Goal: Task Accomplishment & Management: Manage account settings

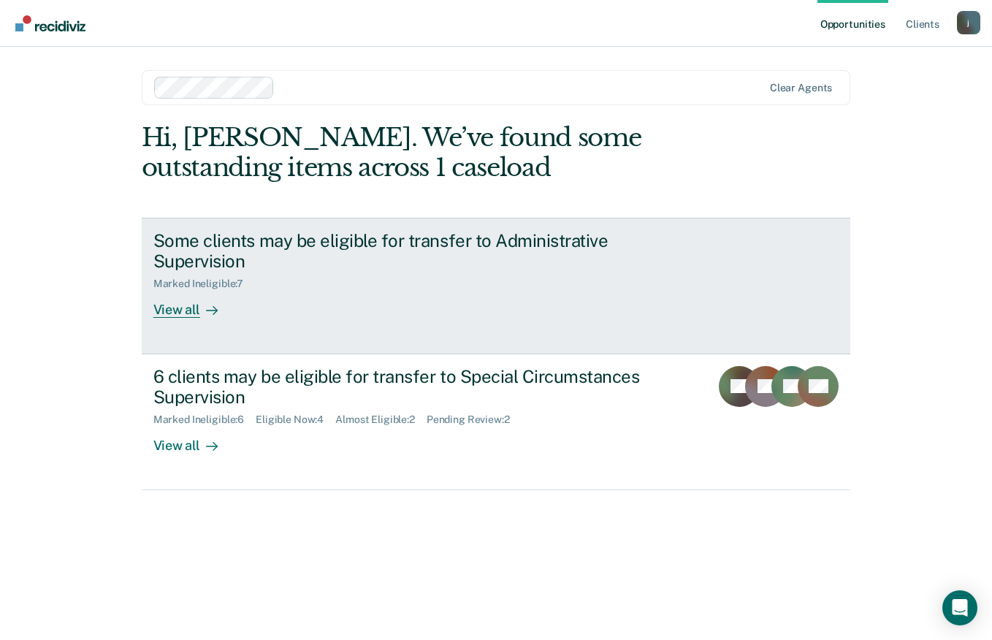
click at [184, 311] on div "View all" at bounding box center [194, 304] width 82 height 28
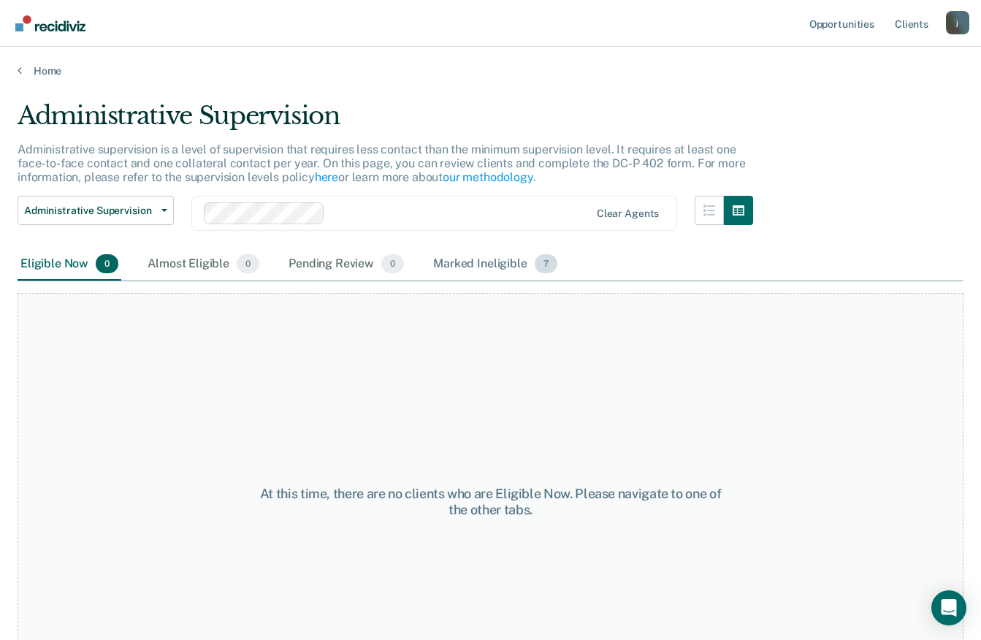
click at [484, 262] on div "Marked Ineligible 7" at bounding box center [495, 264] width 130 height 32
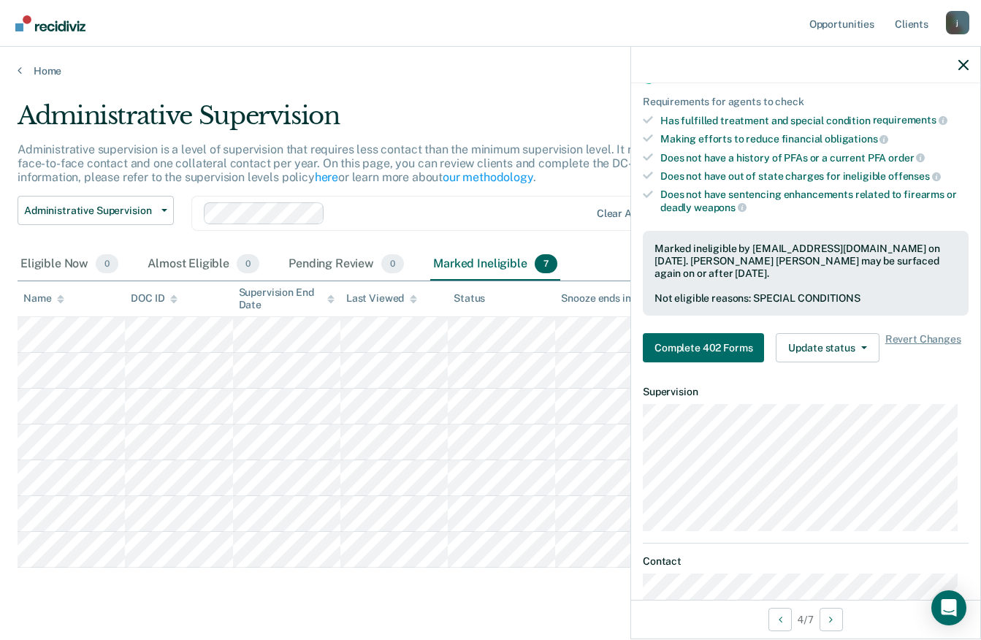
scroll to position [243, 0]
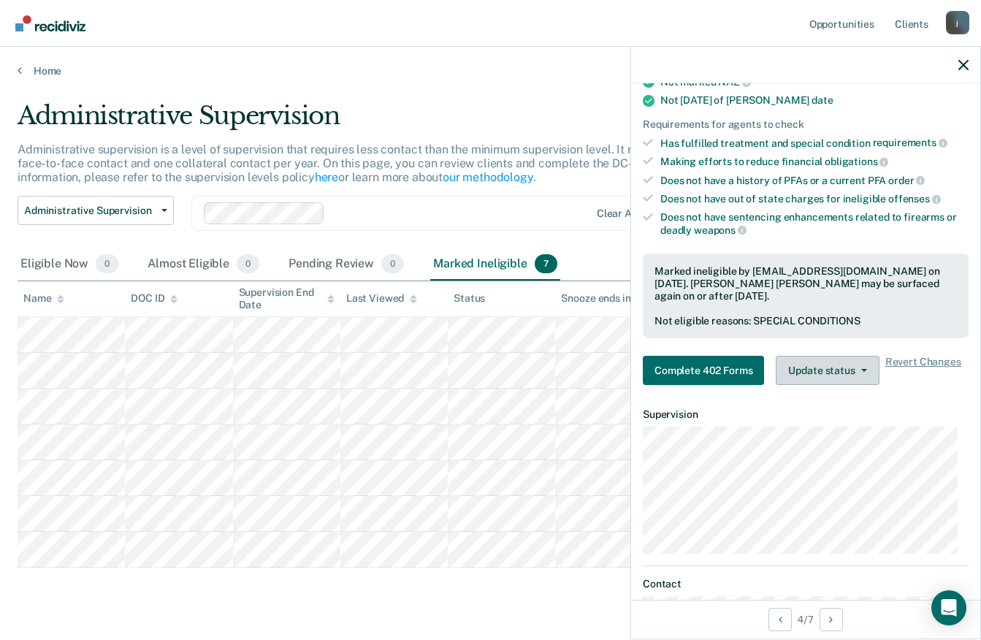
click at [862, 370] on icon "button" at bounding box center [865, 370] width 6 height 3
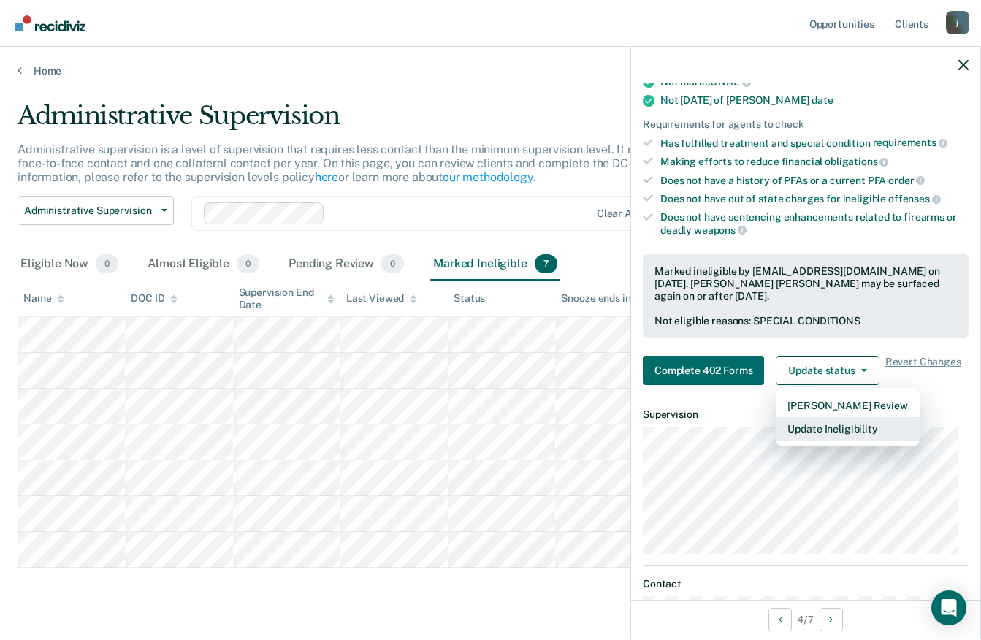
click at [862, 433] on button "Update Ineligibility" at bounding box center [847, 428] width 143 height 23
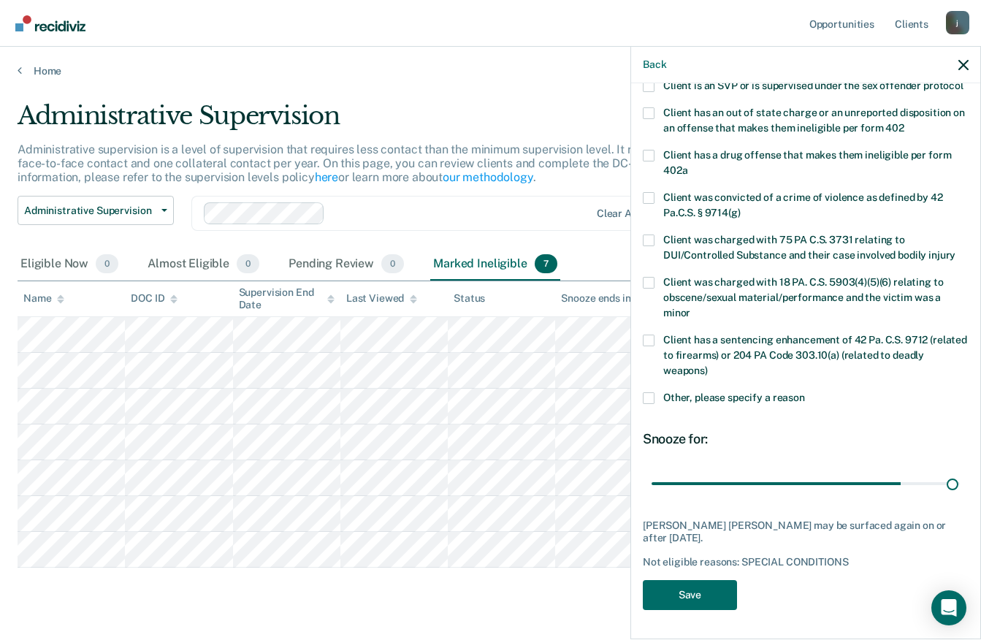
scroll to position [212, 0]
type input "180"
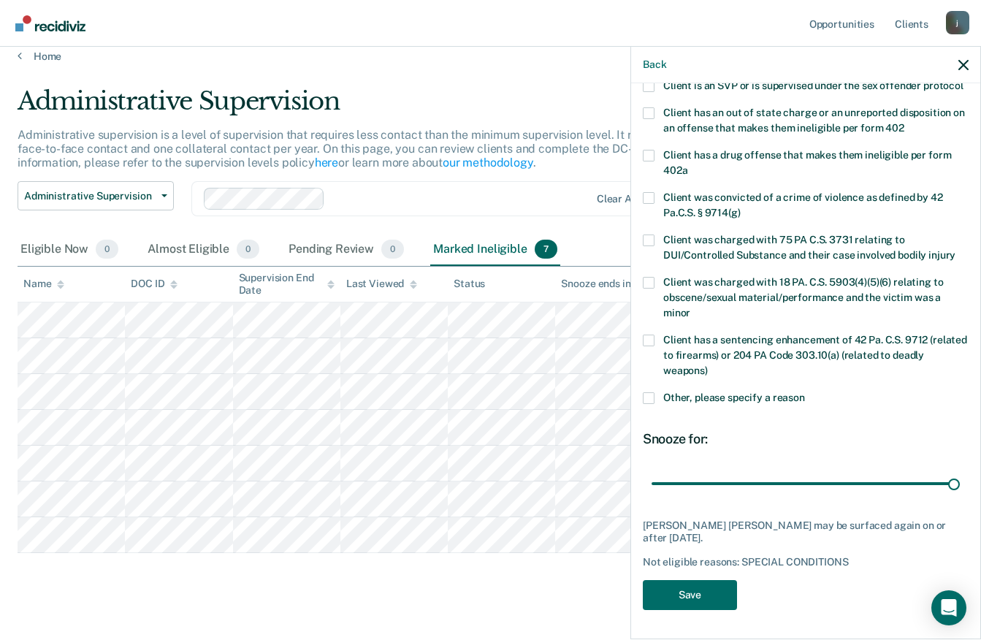
scroll to position [33, 0]
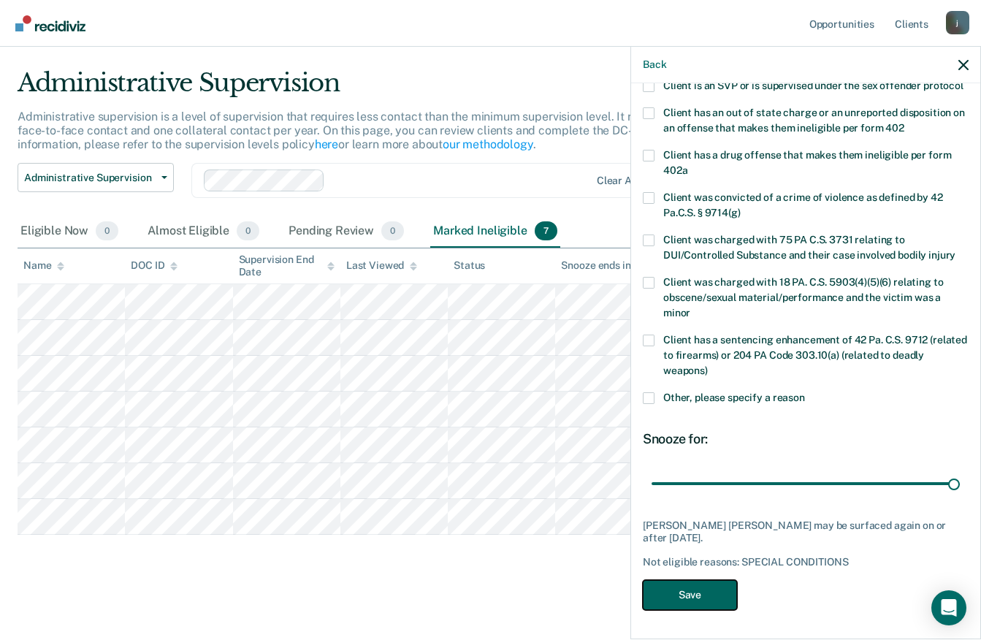
click at [706, 585] on button "Save" at bounding box center [690, 595] width 94 height 30
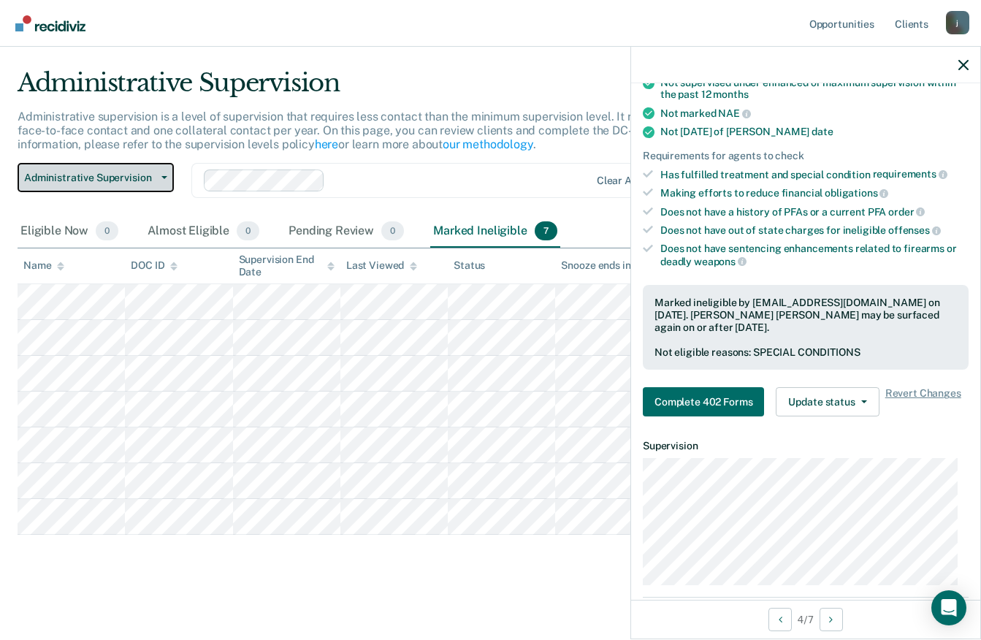
click at [159, 178] on span "button" at bounding box center [162, 177] width 12 height 3
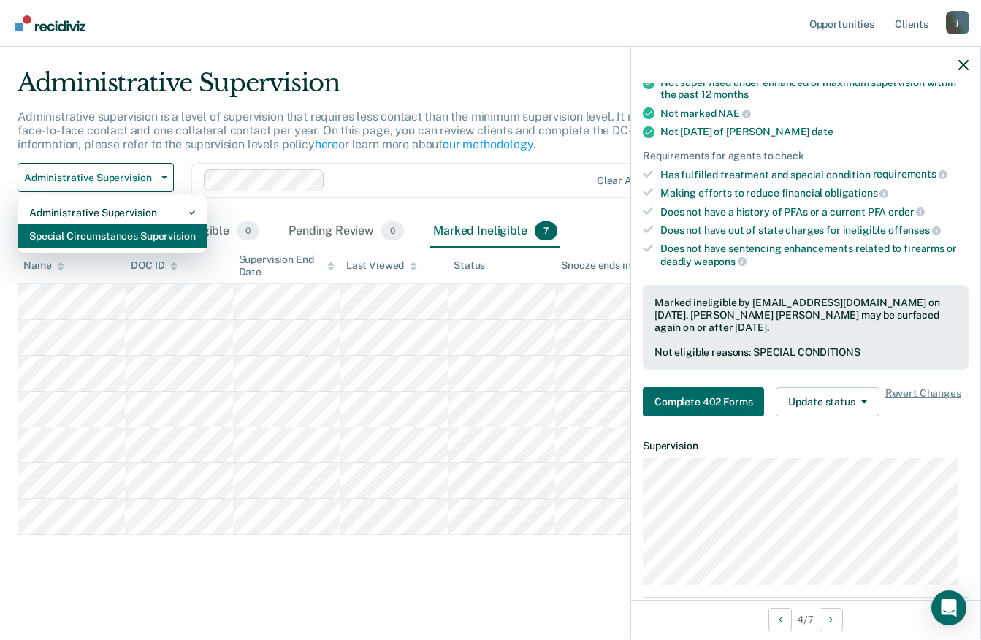
click at [146, 237] on div "Special Circumstances Supervision" at bounding box center [112, 235] width 166 height 23
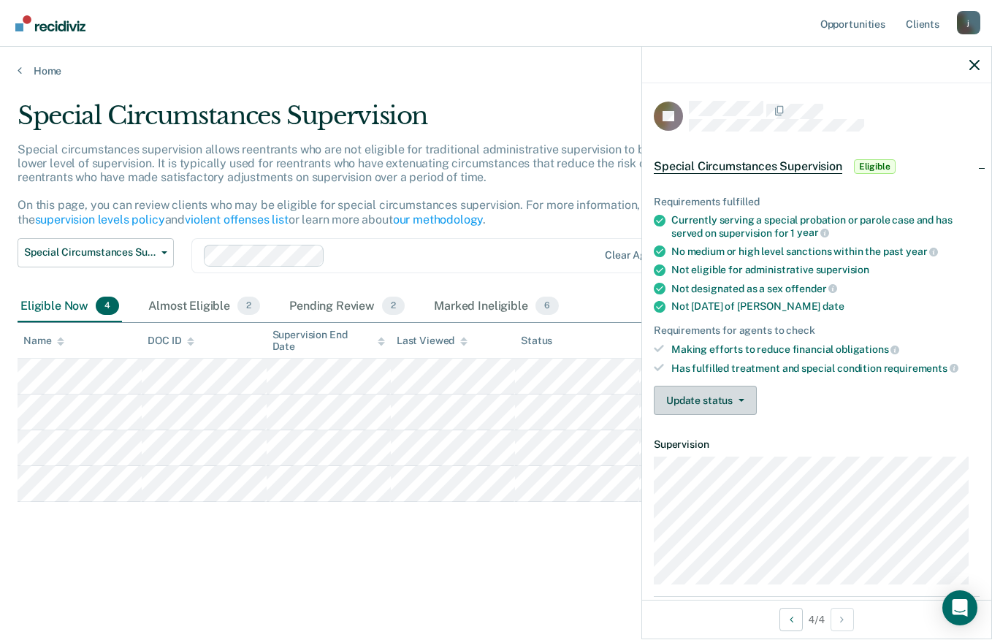
click at [740, 399] on icon "button" at bounding box center [742, 400] width 6 height 3
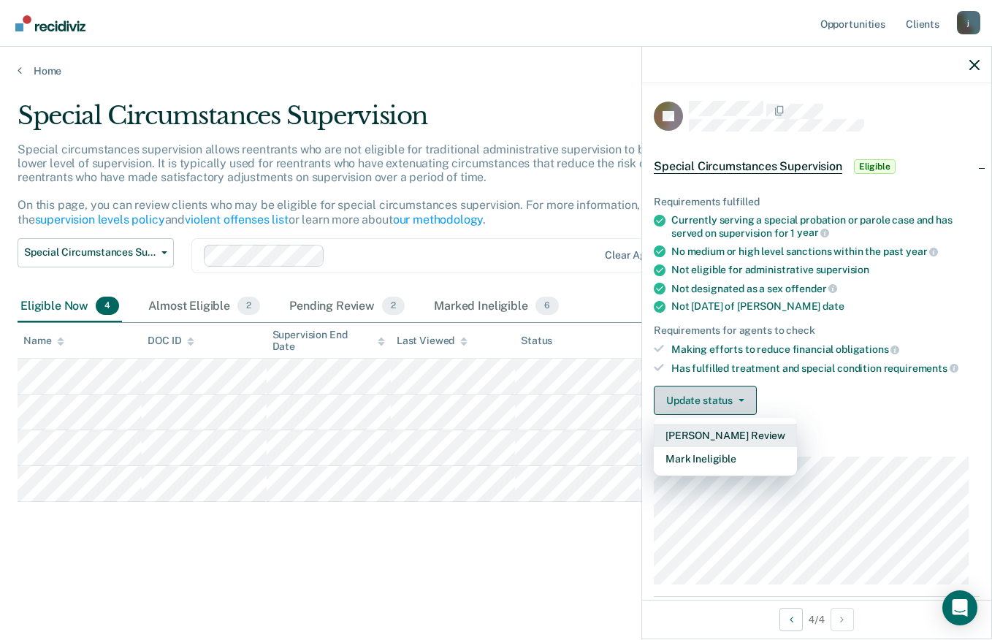
click at [728, 459] on button "Mark Ineligible" at bounding box center [725, 458] width 143 height 23
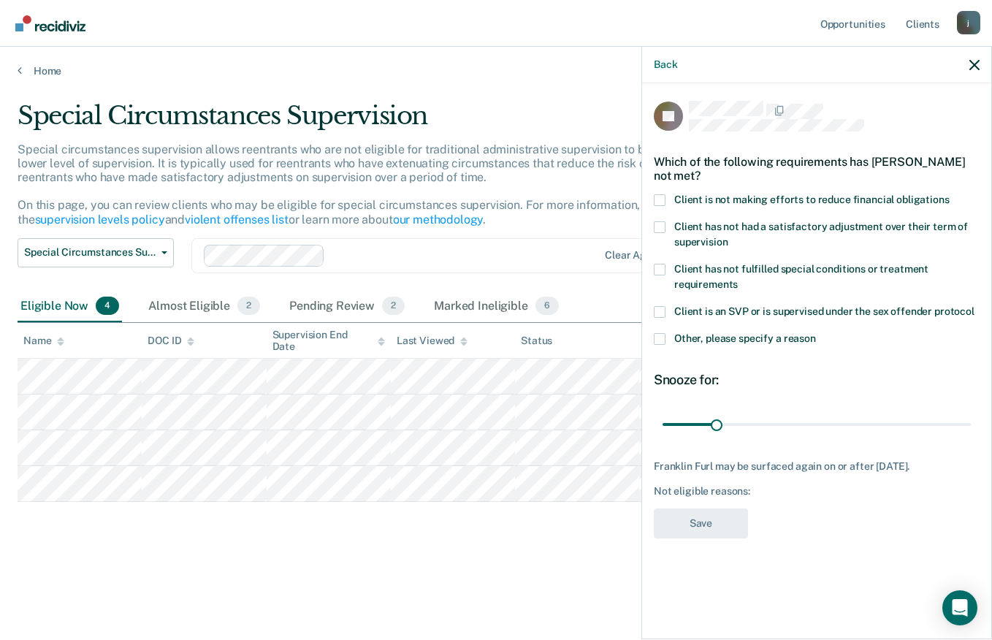
click at [661, 268] on span at bounding box center [660, 270] width 12 height 12
click at [738, 279] on input "Client has not fulfilled special conditions or treatment requirements" at bounding box center [738, 279] width 0 height 0
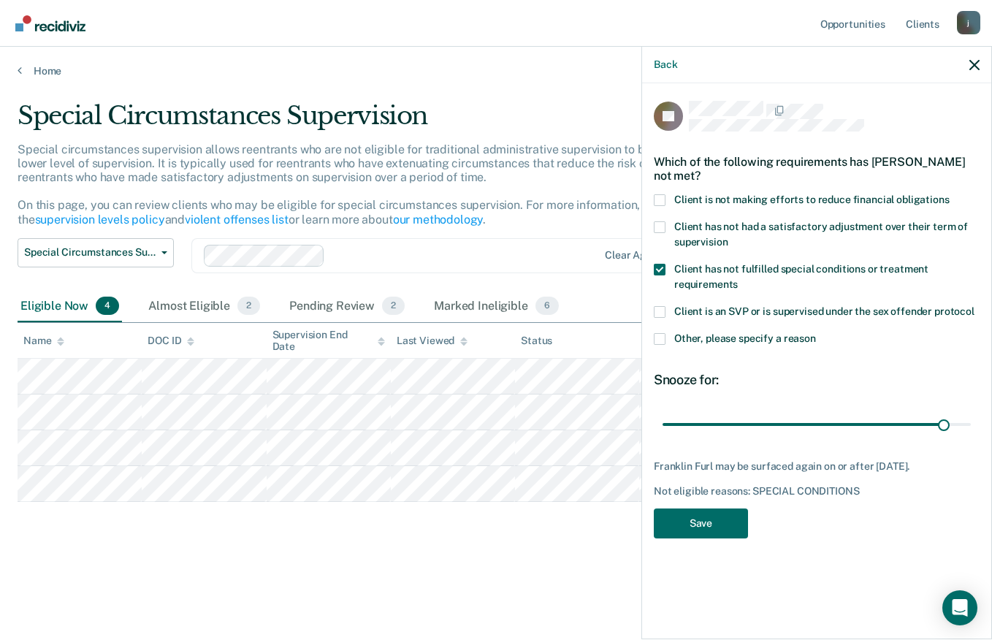
type input "180"
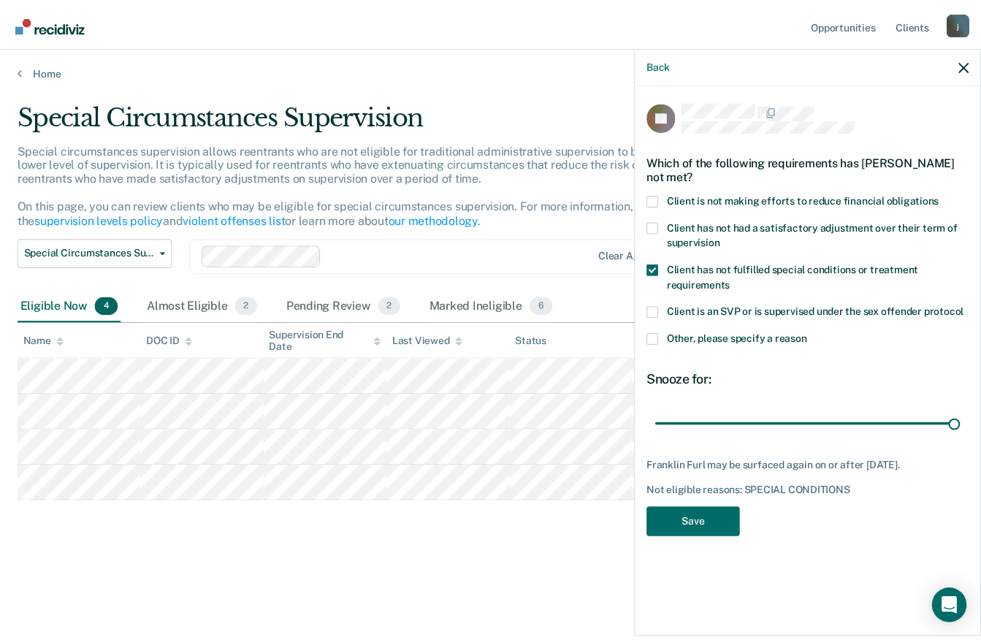
scroll to position [33, 0]
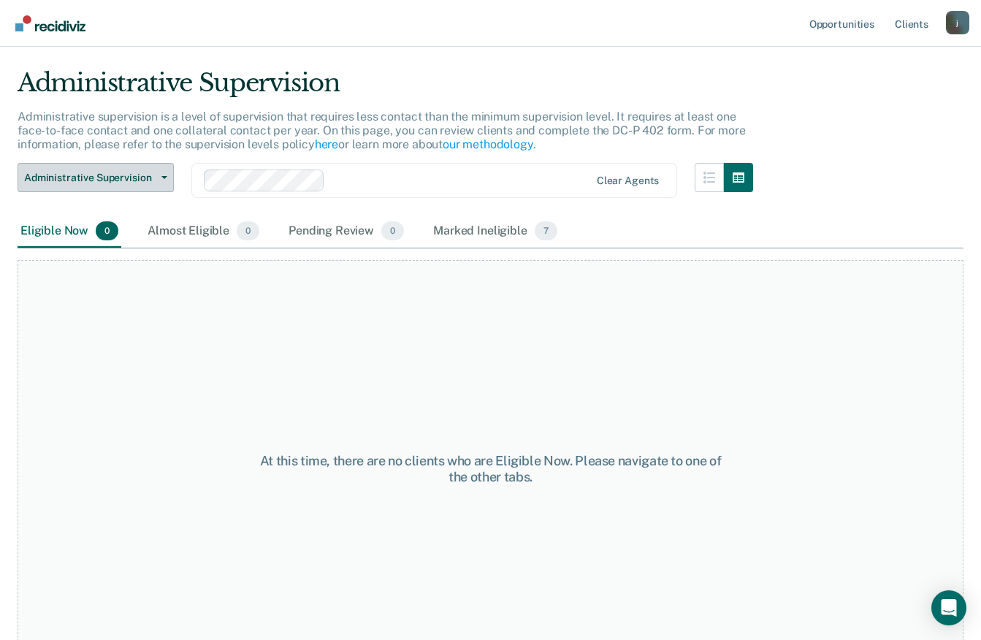
click at [155, 183] on span "Administrative Supervision" at bounding box center [90, 178] width 132 height 12
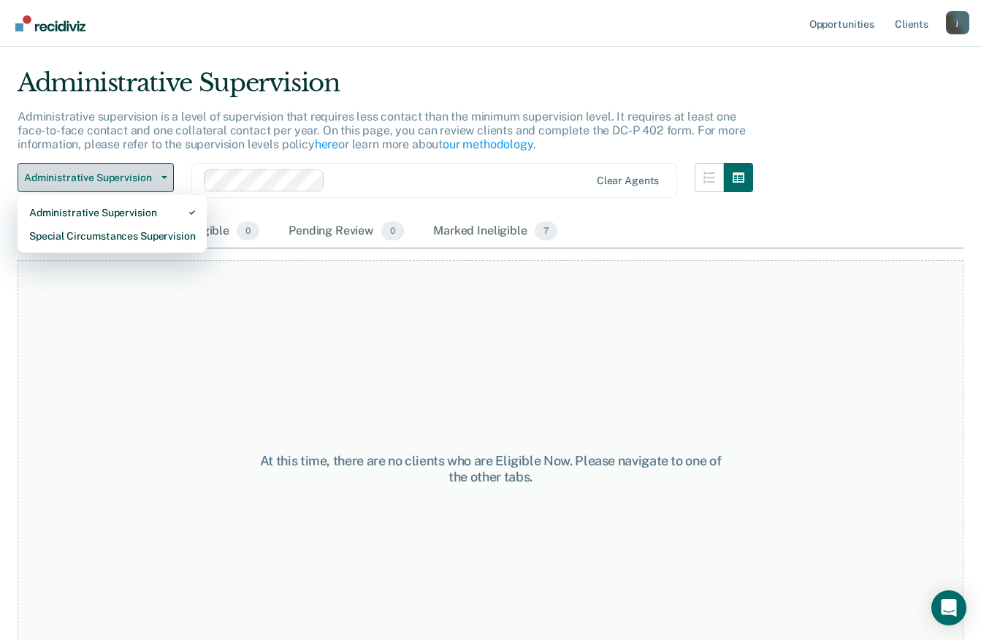
click at [159, 237] on div "Special Circumstances Supervision" at bounding box center [112, 235] width 166 height 23
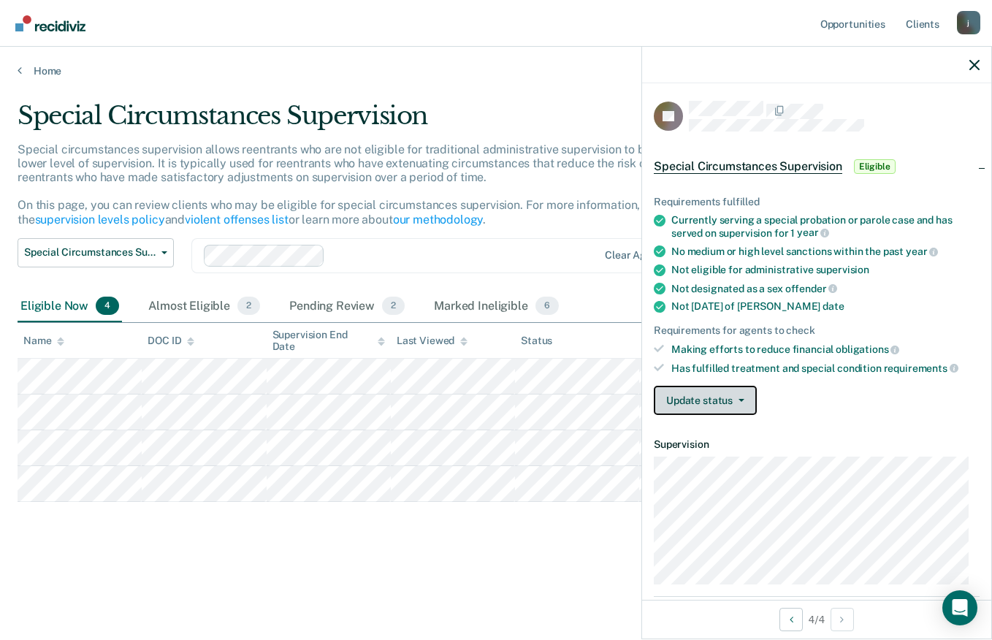
click at [740, 399] on icon "button" at bounding box center [742, 400] width 6 height 3
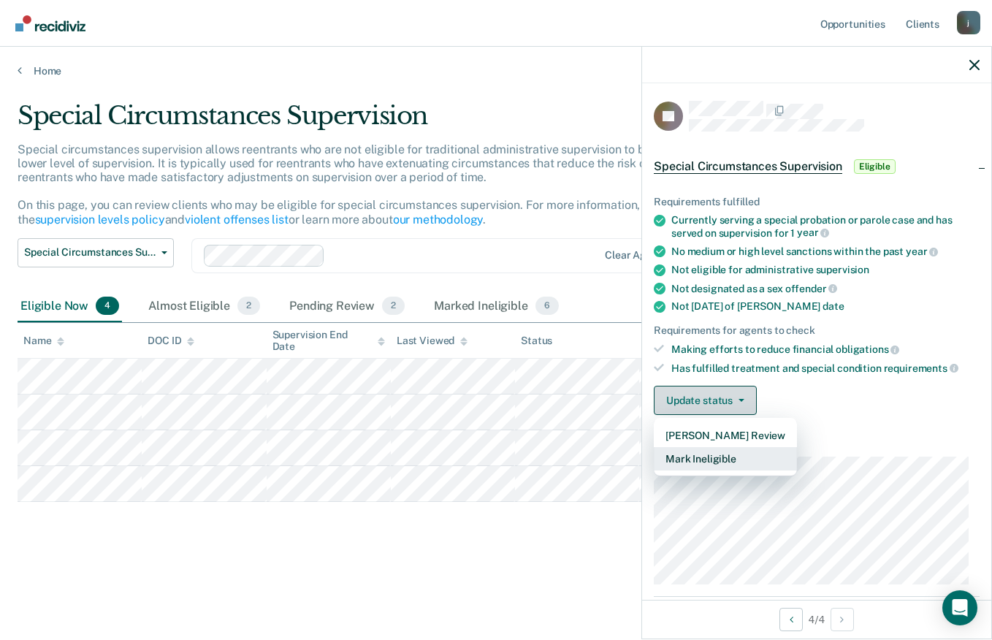
click at [744, 455] on button "Mark Ineligible" at bounding box center [725, 458] width 143 height 23
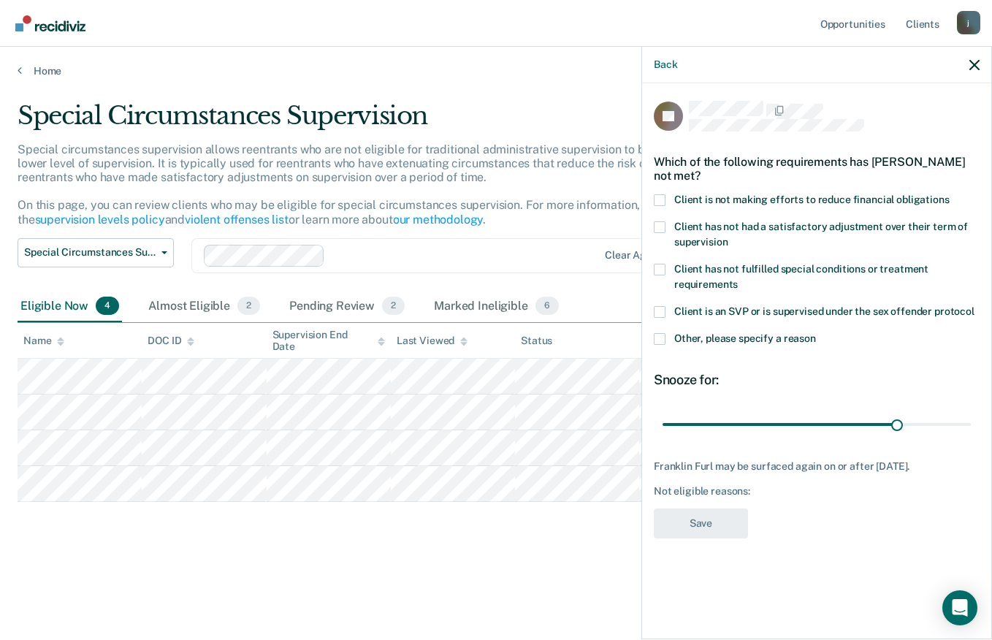
type input "152"
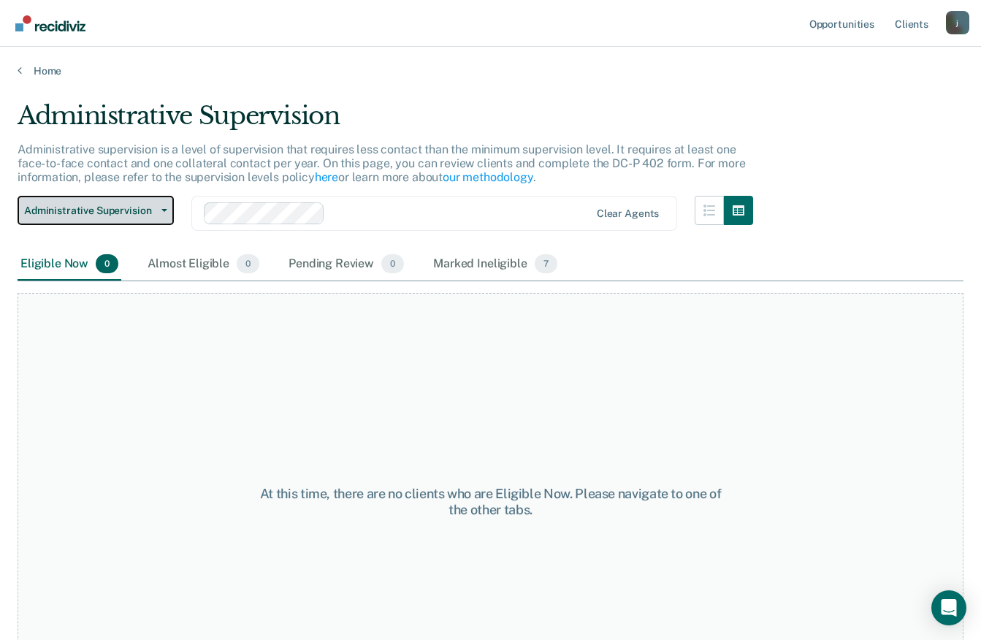
click at [62, 209] on span "Administrative Supervision" at bounding box center [90, 211] width 132 height 12
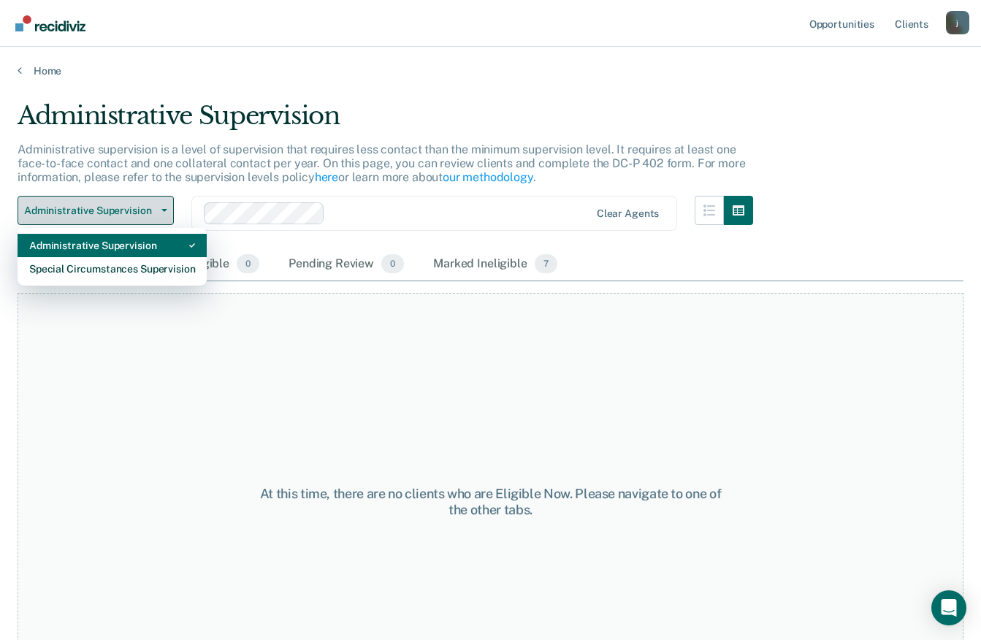
click at [69, 264] on div "Special Circumstances Supervision" at bounding box center [112, 268] width 166 height 23
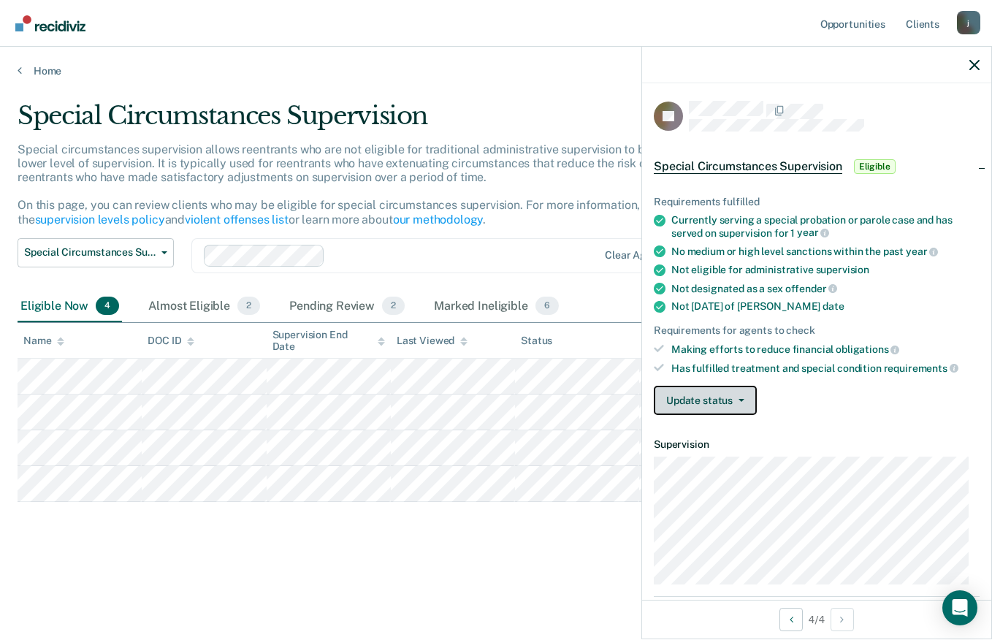
click at [712, 401] on button "Update status" at bounding box center [705, 400] width 103 height 29
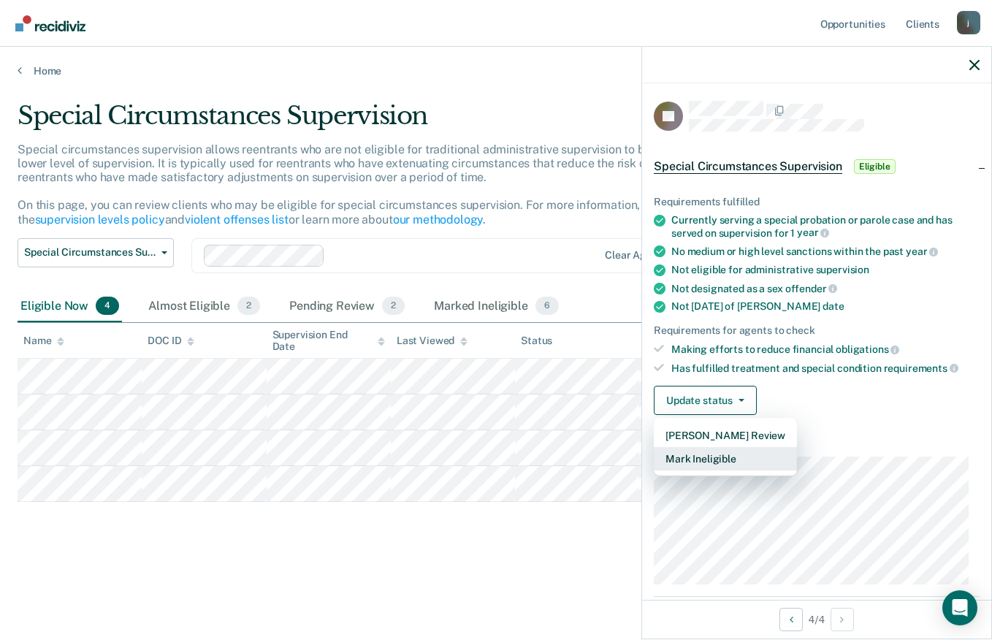
click at [716, 457] on button "Mark Ineligible" at bounding box center [725, 458] width 143 height 23
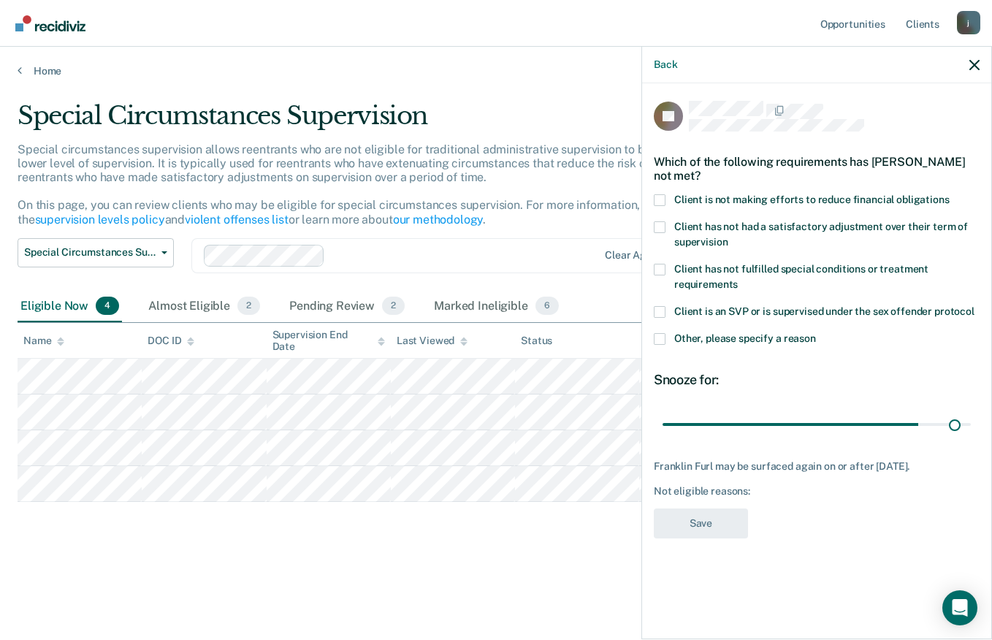
type input "174"
click at [660, 269] on span at bounding box center [660, 270] width 12 height 12
click at [738, 279] on input "Client has not fulfilled special conditions or treatment requirements" at bounding box center [738, 279] width 0 height 0
click at [705, 522] on button "Save" at bounding box center [701, 524] width 94 height 30
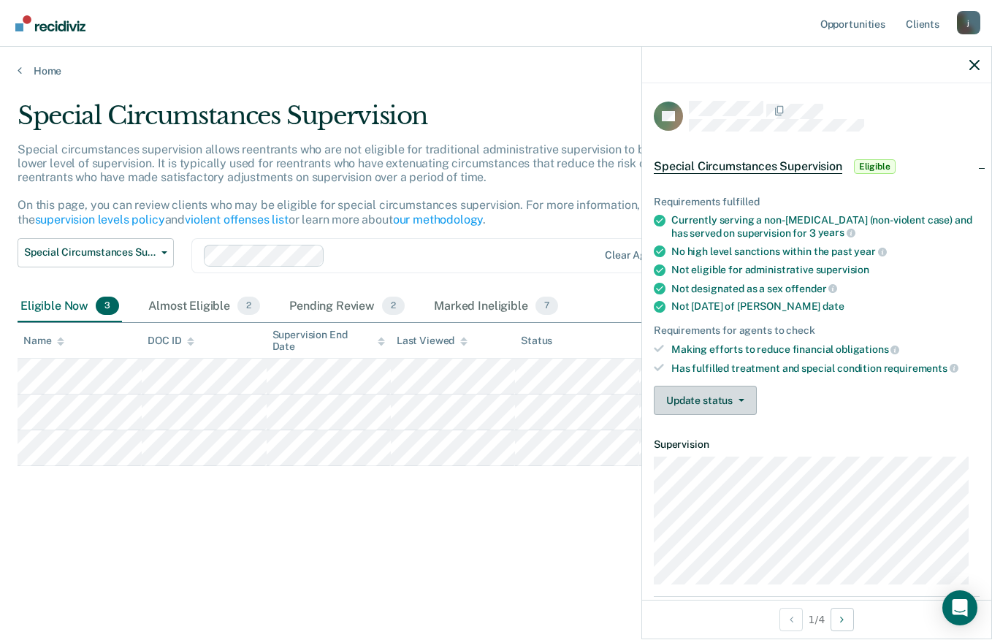
click at [740, 400] on icon "button" at bounding box center [742, 400] width 6 height 3
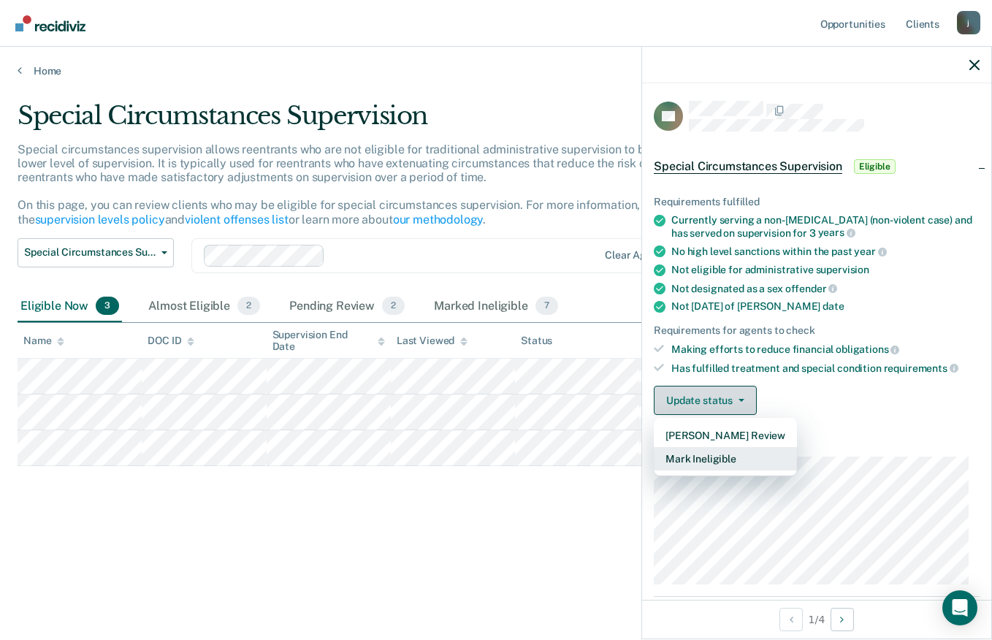
click at [731, 462] on button "Mark Ineligible" at bounding box center [725, 458] width 143 height 23
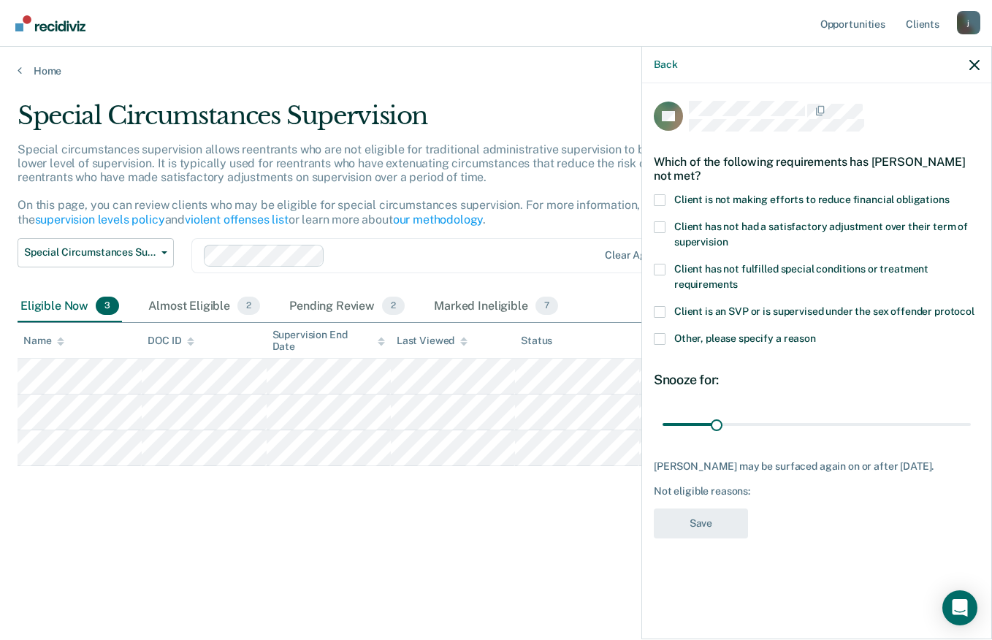
click at [658, 201] on span at bounding box center [660, 200] width 12 height 12
click at [950, 194] on input "Client is not making efforts to reduce financial obligations" at bounding box center [950, 194] width 0 height 0
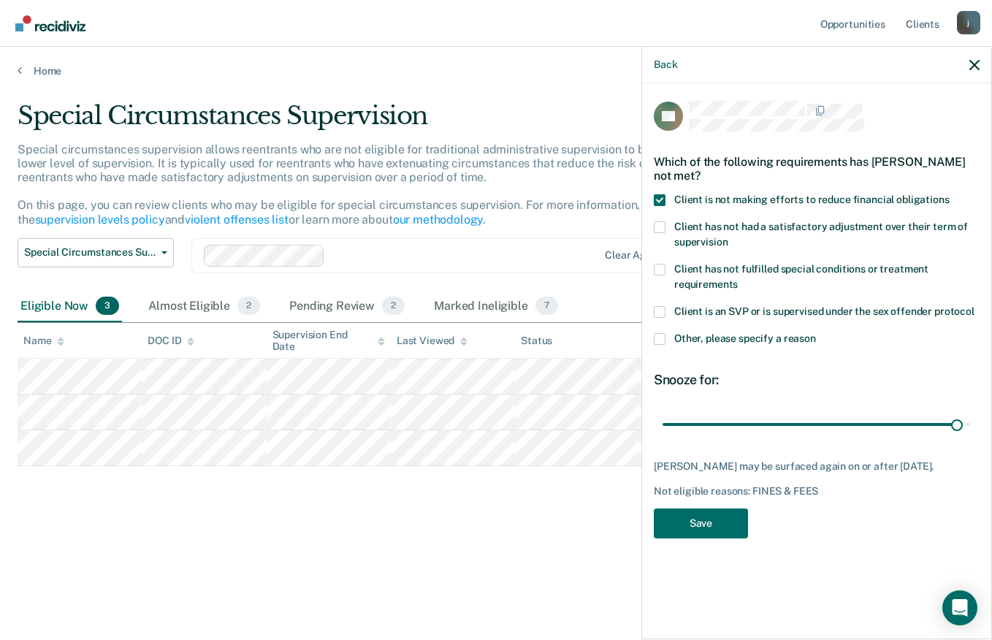
type input "175"
click at [715, 534] on button "Save" at bounding box center [701, 524] width 94 height 30
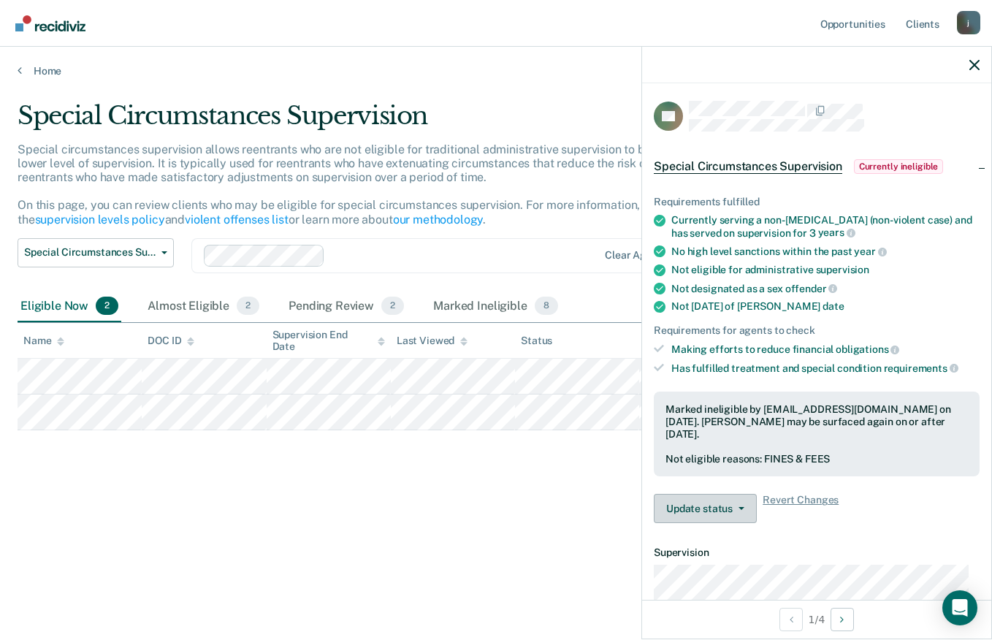
click at [740, 508] on icon "button" at bounding box center [742, 508] width 6 height 3
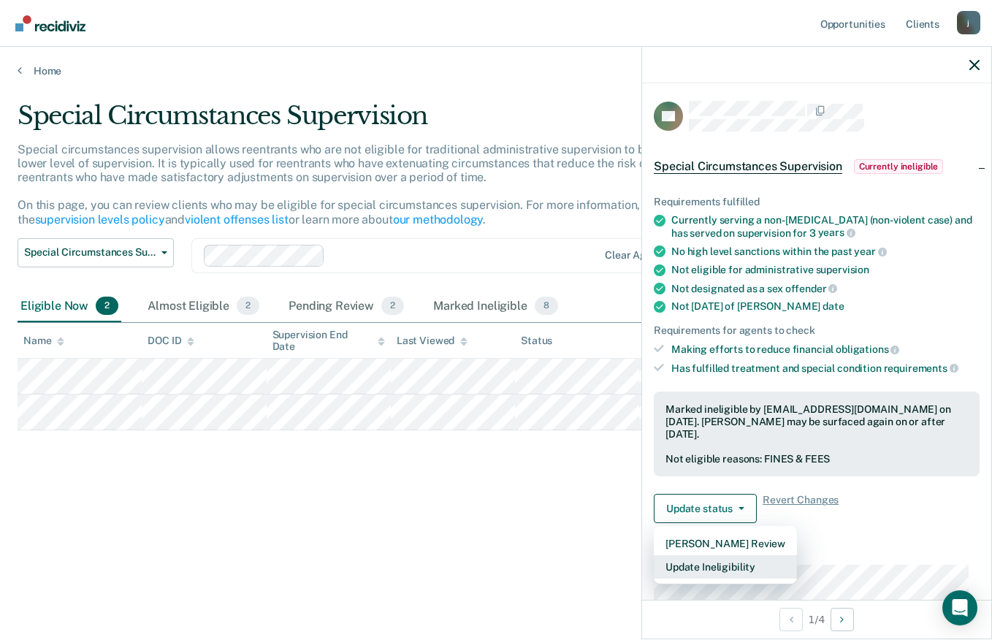
click at [729, 569] on button "Update Ineligibility" at bounding box center [725, 566] width 143 height 23
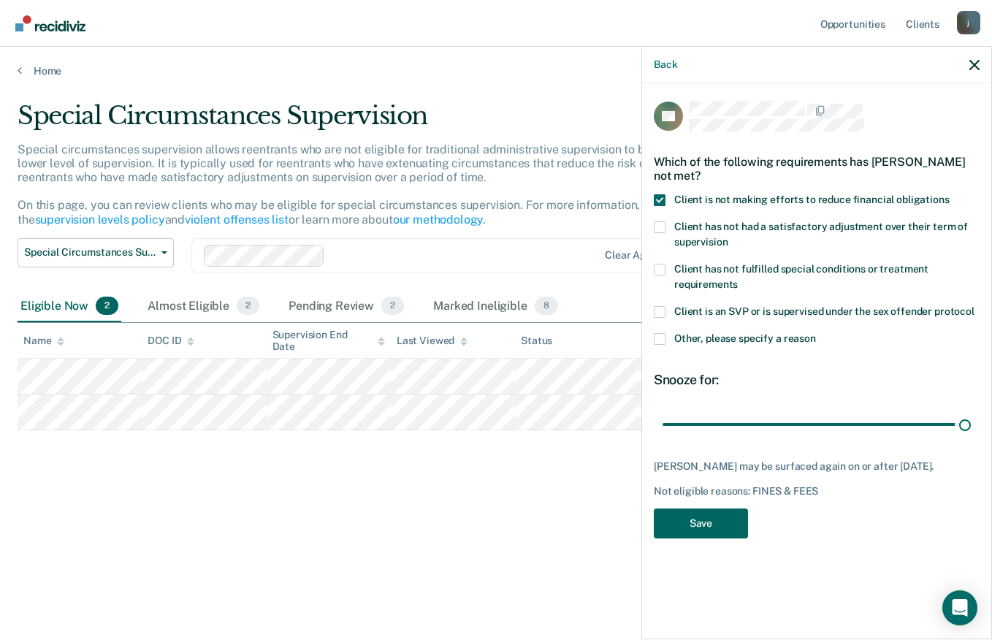
type input "180"
click at [728, 536] on button "Save" at bounding box center [701, 524] width 94 height 30
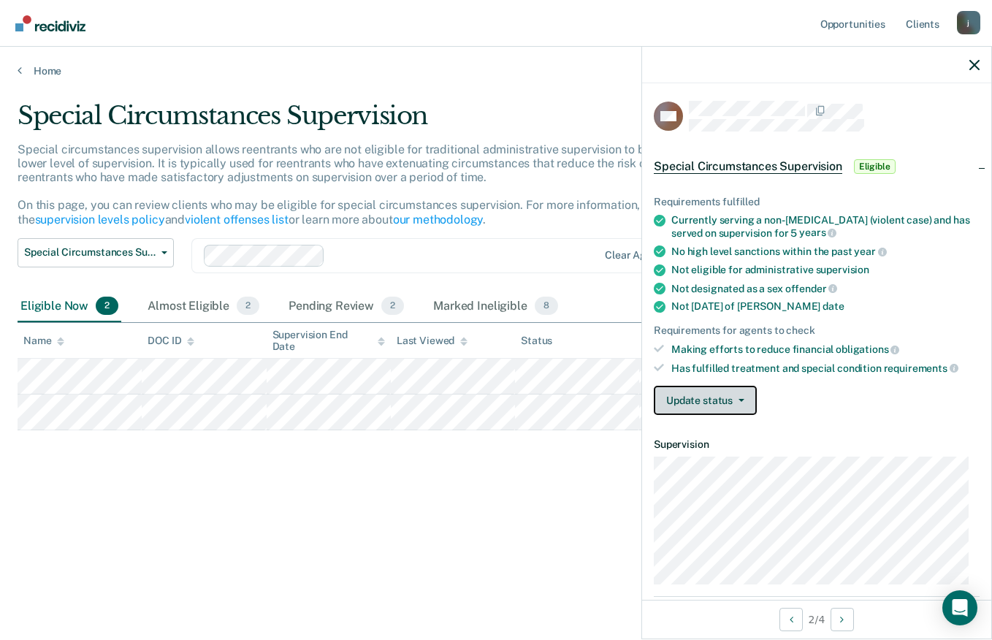
click at [740, 399] on icon "button" at bounding box center [742, 400] width 6 height 3
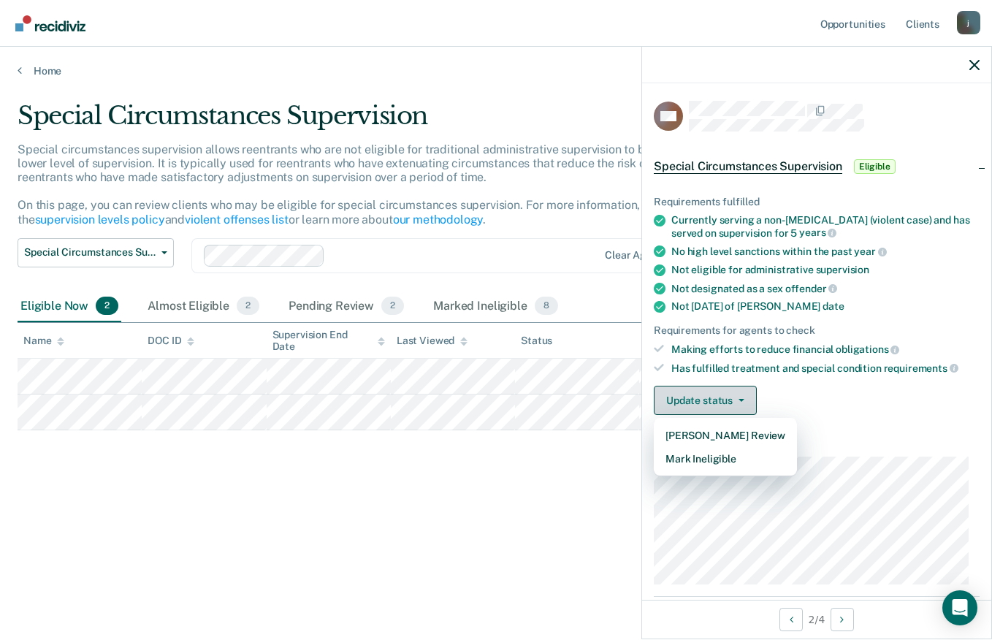
click at [737, 460] on button "Mark Ineligible" at bounding box center [725, 458] width 143 height 23
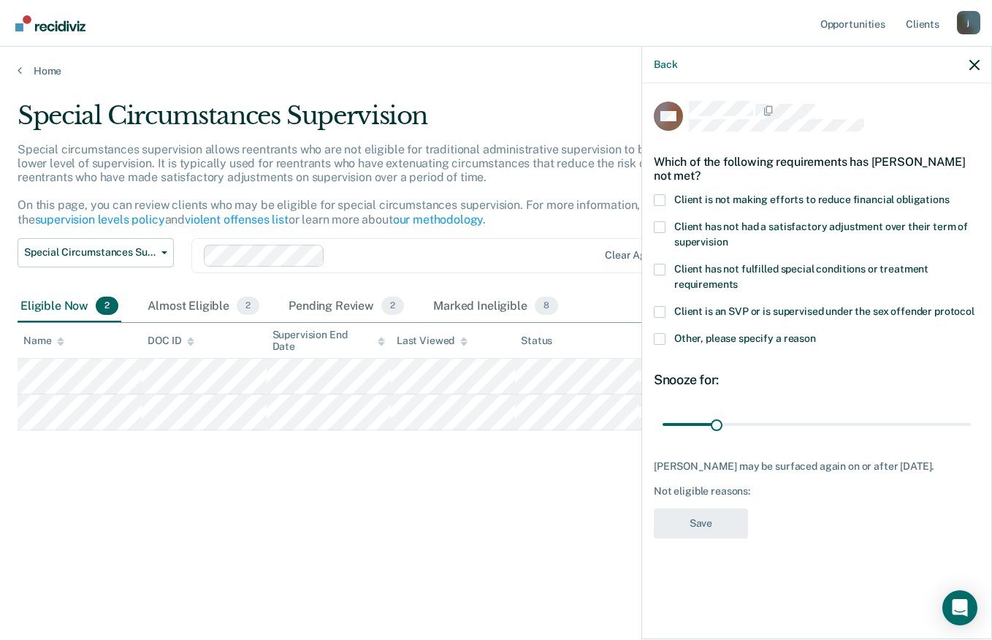
click at [660, 199] on span at bounding box center [660, 200] width 12 height 12
click at [950, 194] on input "Client is not making efforts to reduce financial obligations" at bounding box center [950, 194] width 0 height 0
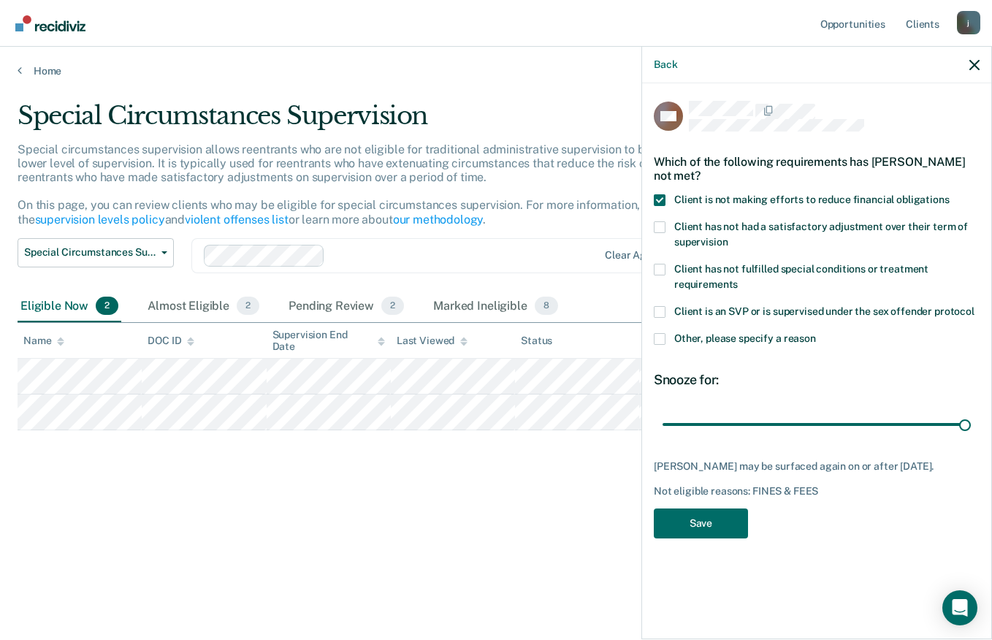
type input "180"
click at [712, 521] on button "Save" at bounding box center [701, 524] width 94 height 30
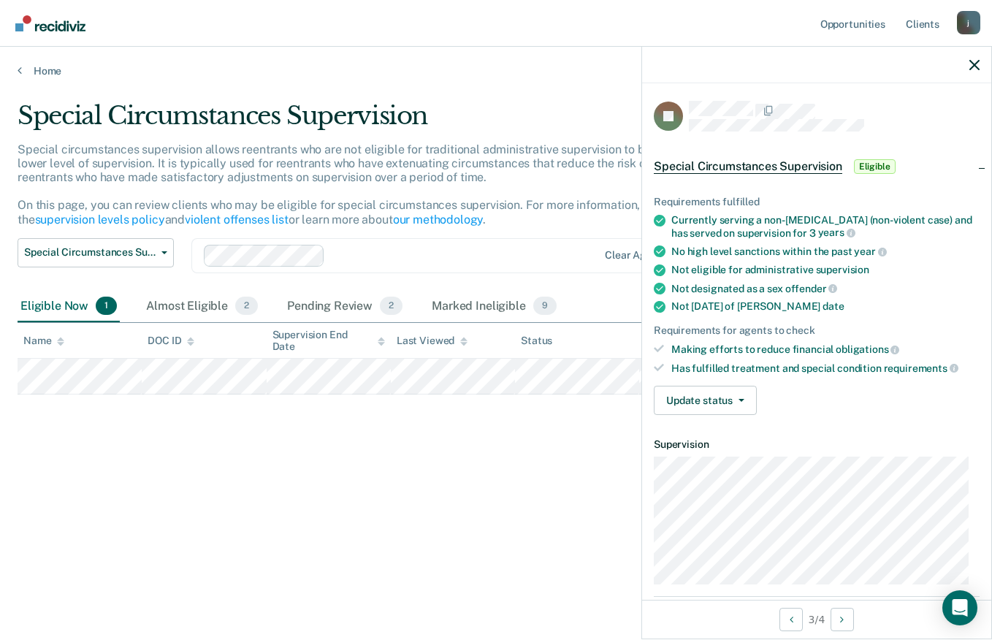
click at [340, 563] on div "Special Circumstances Supervision Special circumstances supervision allows reen…" at bounding box center [496, 339] width 957 height 476
click at [164, 252] on icon "button" at bounding box center [164, 252] width 6 height 3
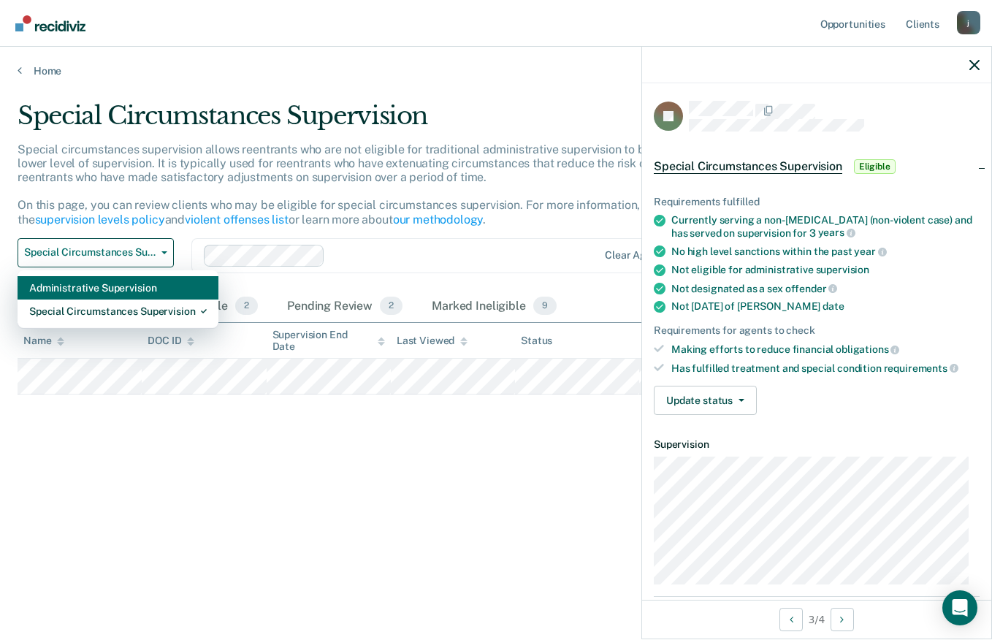
click at [182, 286] on div "Administrative Supervision" at bounding box center [118, 287] width 178 height 23
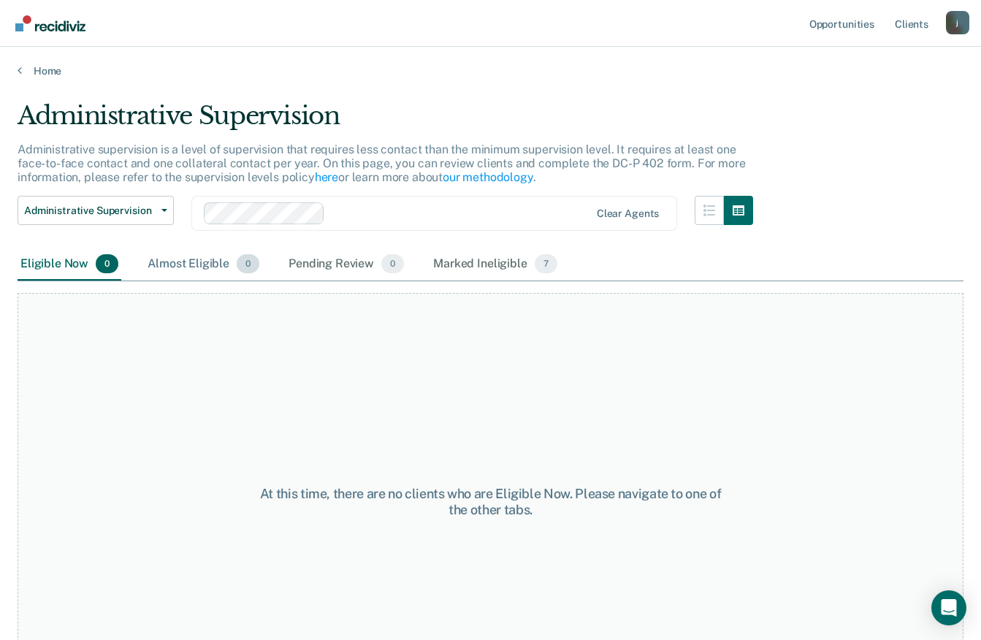
click at [212, 258] on div "Almost Eligible 0" at bounding box center [204, 264] width 118 height 32
click at [354, 258] on div "Pending Review 0" at bounding box center [346, 264] width 121 height 32
click at [483, 258] on div "Marked Ineligible 7" at bounding box center [495, 264] width 130 height 32
